Goal: Task Accomplishment & Management: Manage account settings

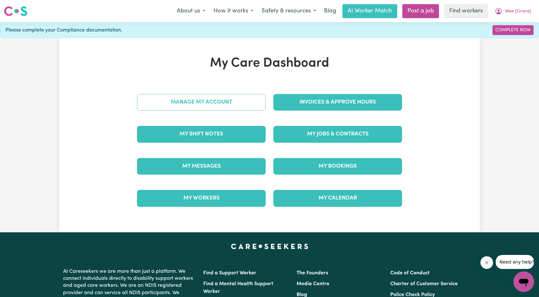
click at [245, 103] on link "Manage My Account" at bounding box center [201, 102] width 129 height 17
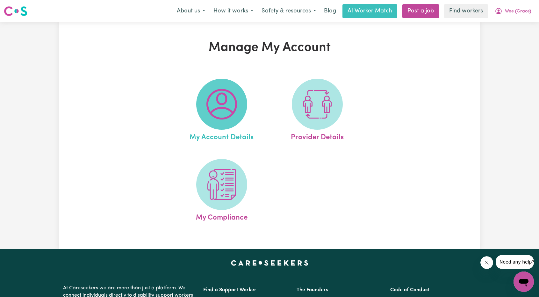
click at [245, 107] on span at bounding box center [221, 104] width 51 height 51
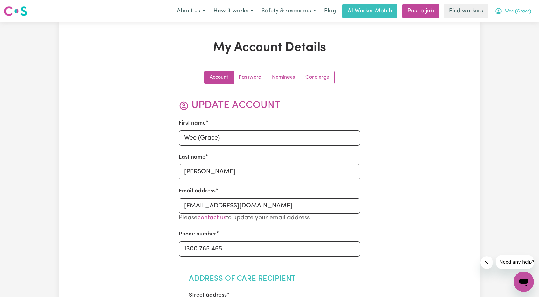
click at [502, 18] on button "Wee (Grace)" at bounding box center [513, 10] width 45 height 13
click at [502, 38] on link "Logout" at bounding box center [510, 37] width 50 height 12
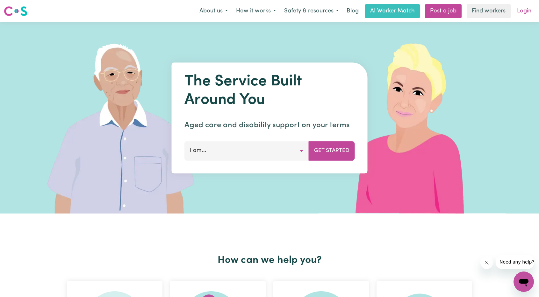
click at [521, 13] on link "Login" at bounding box center [524, 11] width 22 height 14
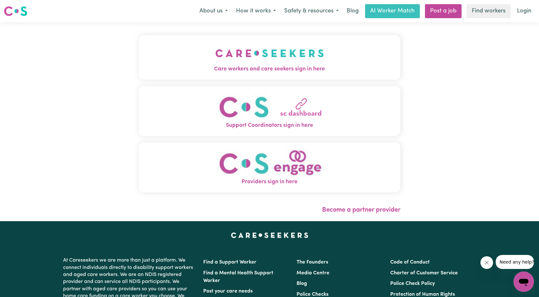
click at [271, 42] on button "Care workers and care seekers sign in here" at bounding box center [270, 57] width 262 height 45
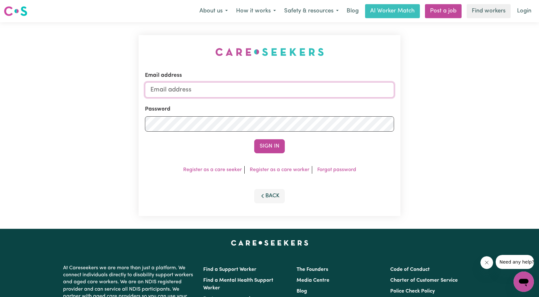
click at [284, 95] on input "Email address" at bounding box center [269, 89] width 249 height 15
drag, startPoint x: 184, startPoint y: 93, endPoint x: 322, endPoint y: 110, distance: 139.9
click at [327, 94] on input "[EMAIL_ADDRESS][PERSON_NAME][DOMAIN_NAME]" at bounding box center [269, 89] width 249 height 15
type input "superuser~[EMAIL_ADDRESS][DOMAIN_NAME]"
click at [269, 154] on div "Email address superuser~[EMAIL_ADDRESS][DOMAIN_NAME] Password Sign In Register …" at bounding box center [270, 125] width 262 height 181
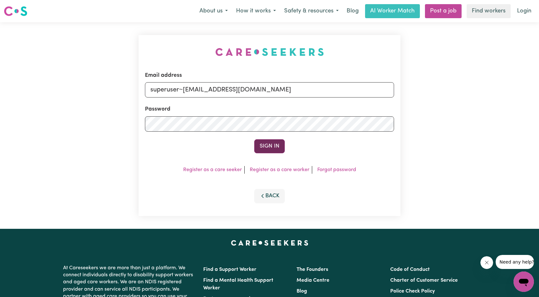
click at [271, 146] on button "Sign In" at bounding box center [269, 146] width 31 height 14
